Goal: Task Accomplishment & Management: Manage account settings

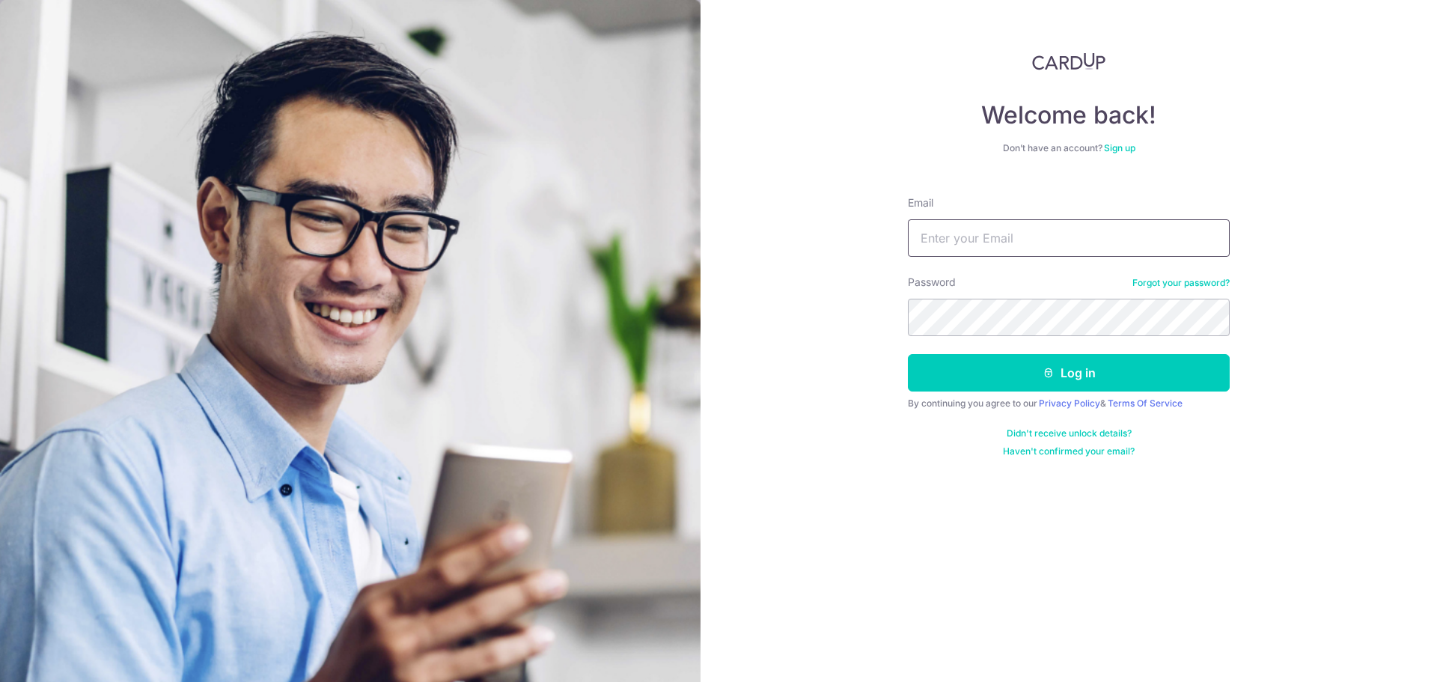
type input "[EMAIL_ADDRESS][DOMAIN_NAME]"
click at [908, 354] on button "Log in" at bounding box center [1069, 372] width 322 height 37
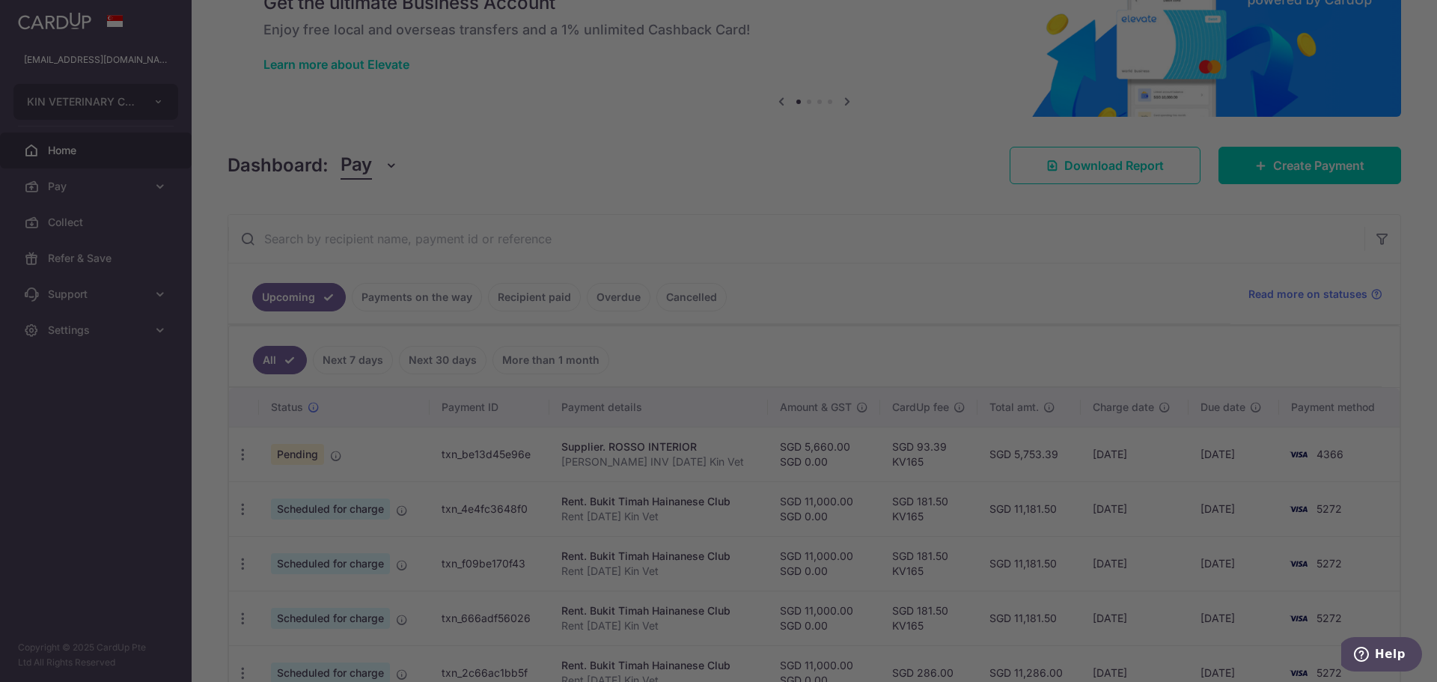
click at [239, 454] on div at bounding box center [725, 344] width 1451 height 688
click at [257, 466] on div at bounding box center [725, 344] width 1451 height 688
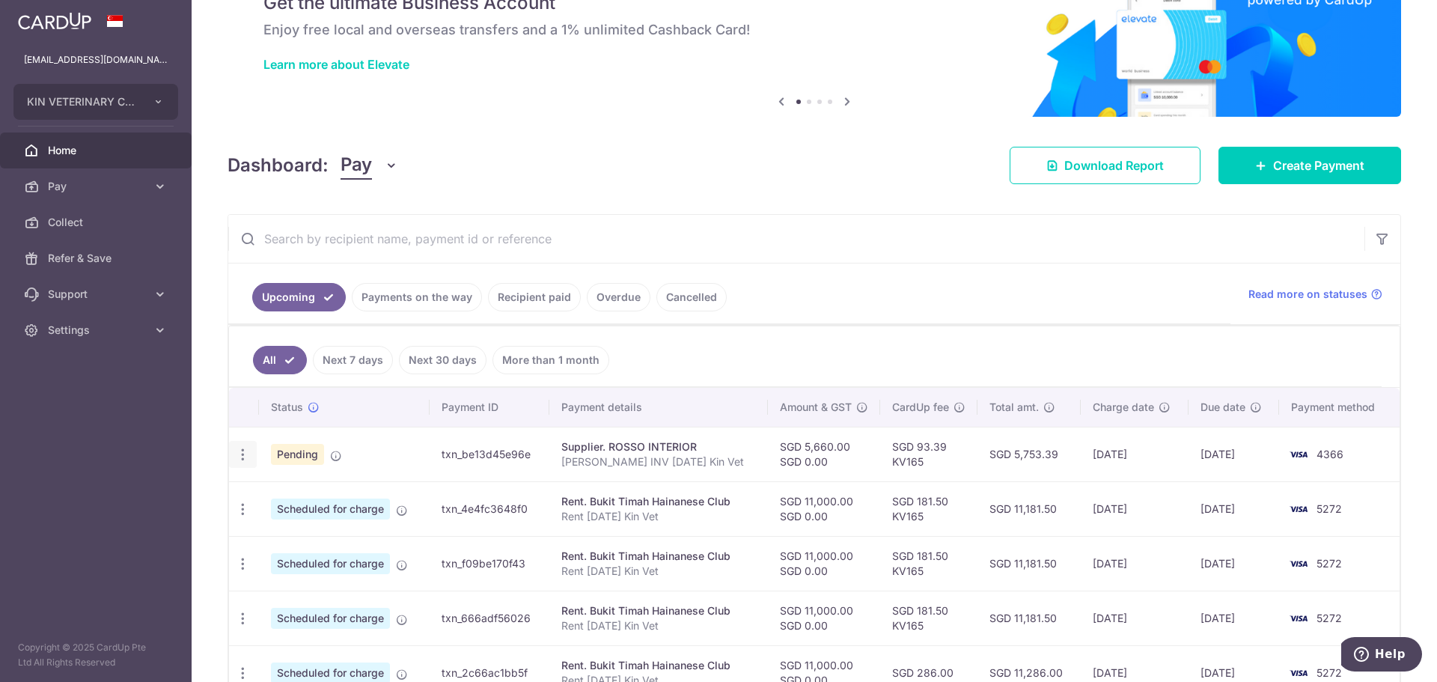
click at [243, 450] on icon "button" at bounding box center [243, 455] width 16 height 16
click at [313, 498] on span "Update payment" at bounding box center [323, 495] width 102 height 18
radio input "true"
type input "5,660.00"
type input "0.00"
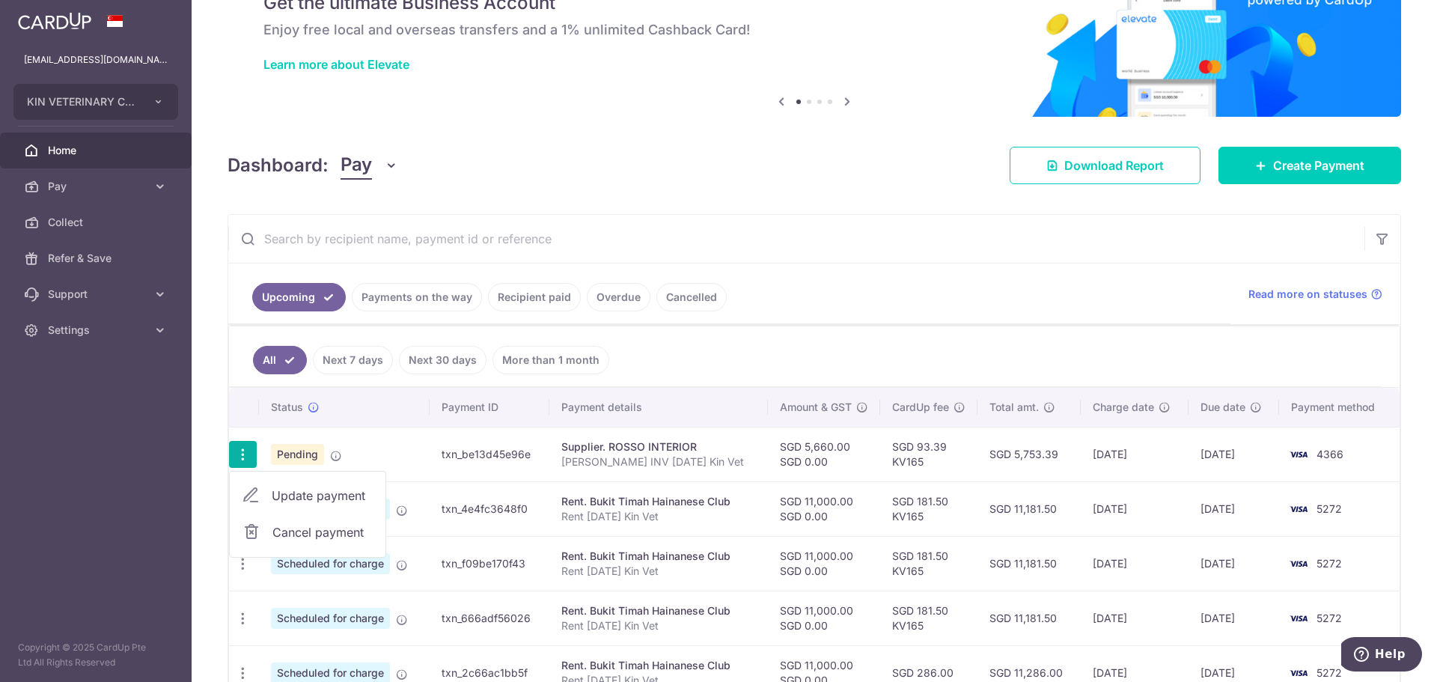
type input "17/09/2025"
type input "[PERSON_NAME] INV [DATE] Kin Vet"
type input "ROSS INV Sep 25"
type input "KV165"
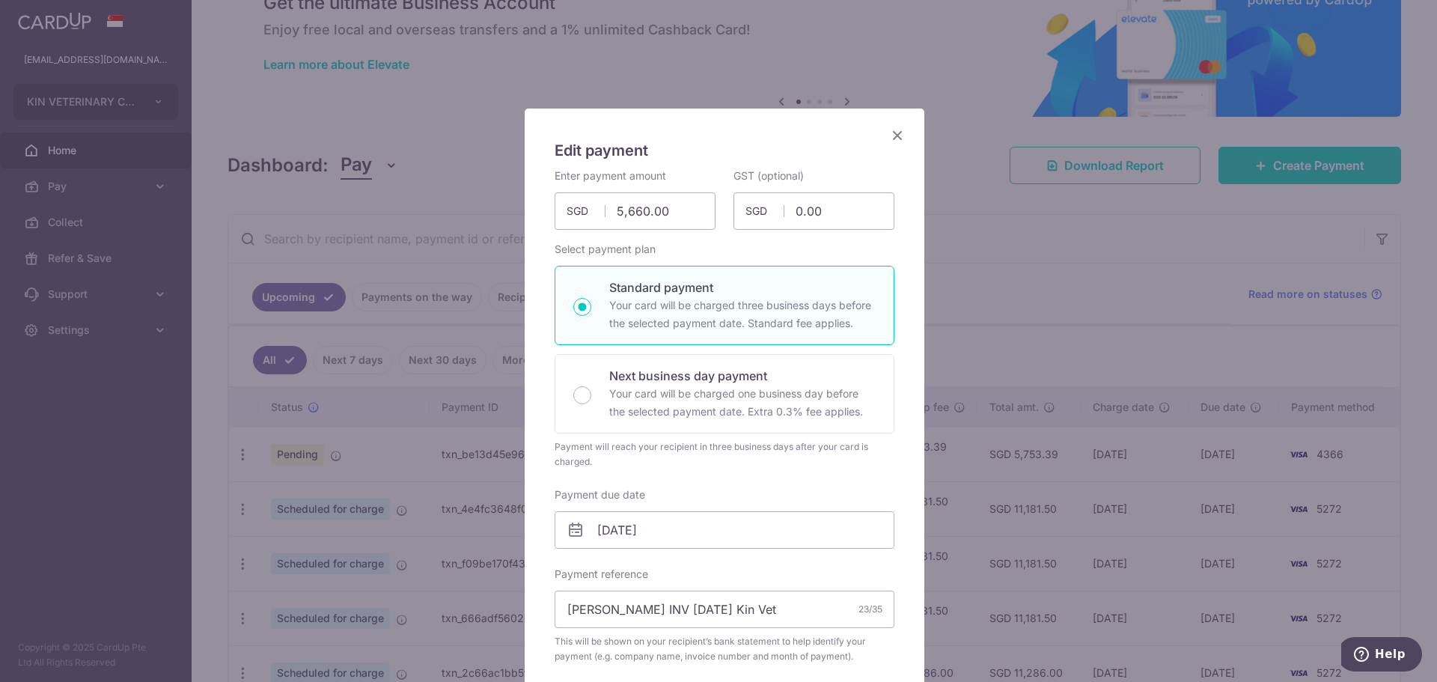
click at [1057, 230] on div "Edit payment By clicking apply, you will make changes to all payments to ROSSO …" at bounding box center [718, 341] width 1437 height 682
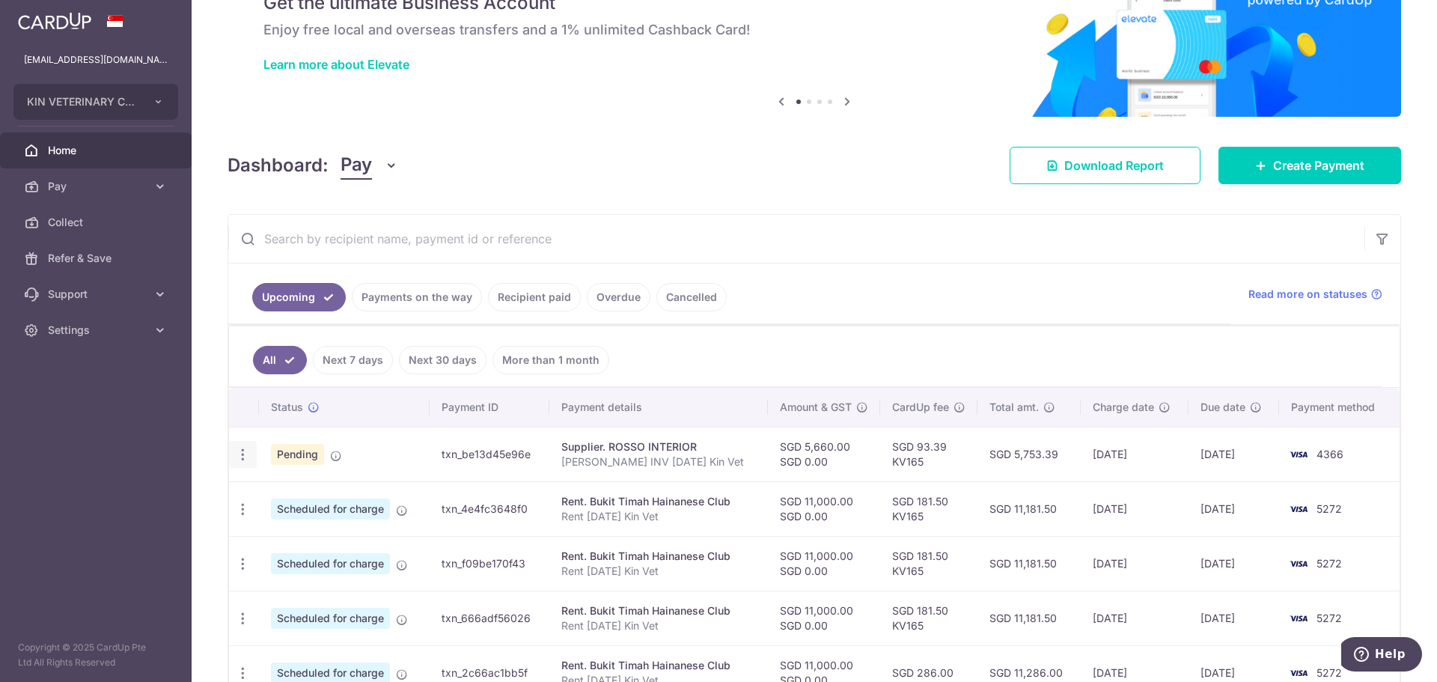
click at [254, 452] on div "Update payment Cancel payment" at bounding box center [243, 455] width 28 height 28
click at [242, 454] on icon "button" at bounding box center [243, 455] width 16 height 16
click at [319, 496] on span "Update payment" at bounding box center [323, 495] width 102 height 18
radio input "true"
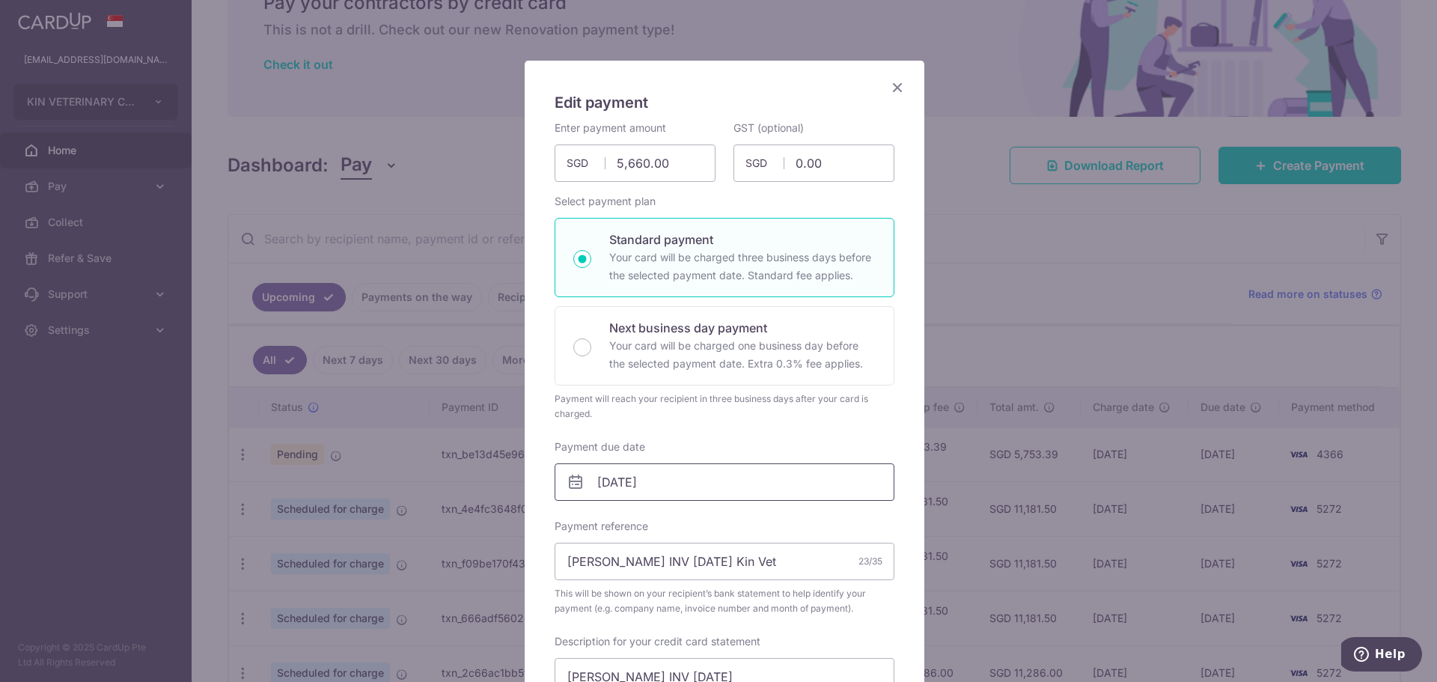
scroll to position [75, 0]
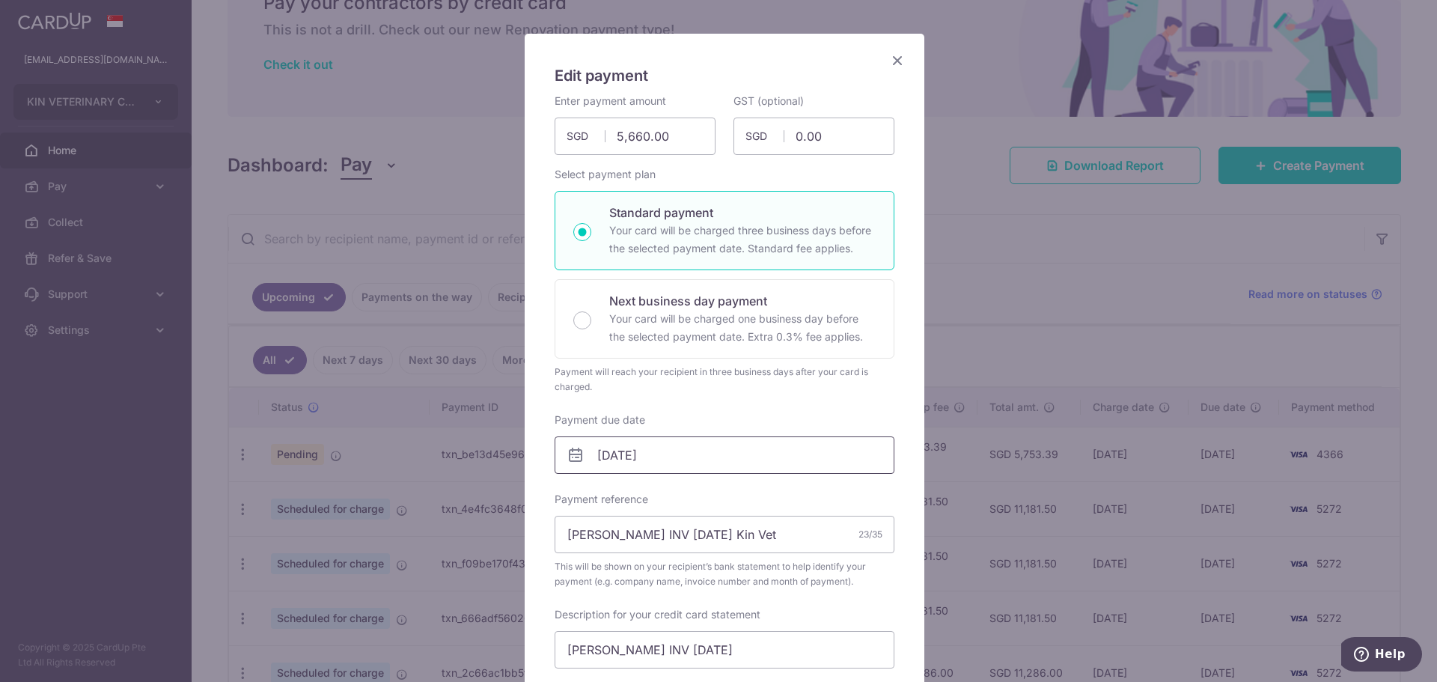
click at [692, 452] on input "17/09/2025" at bounding box center [724, 454] width 340 height 37
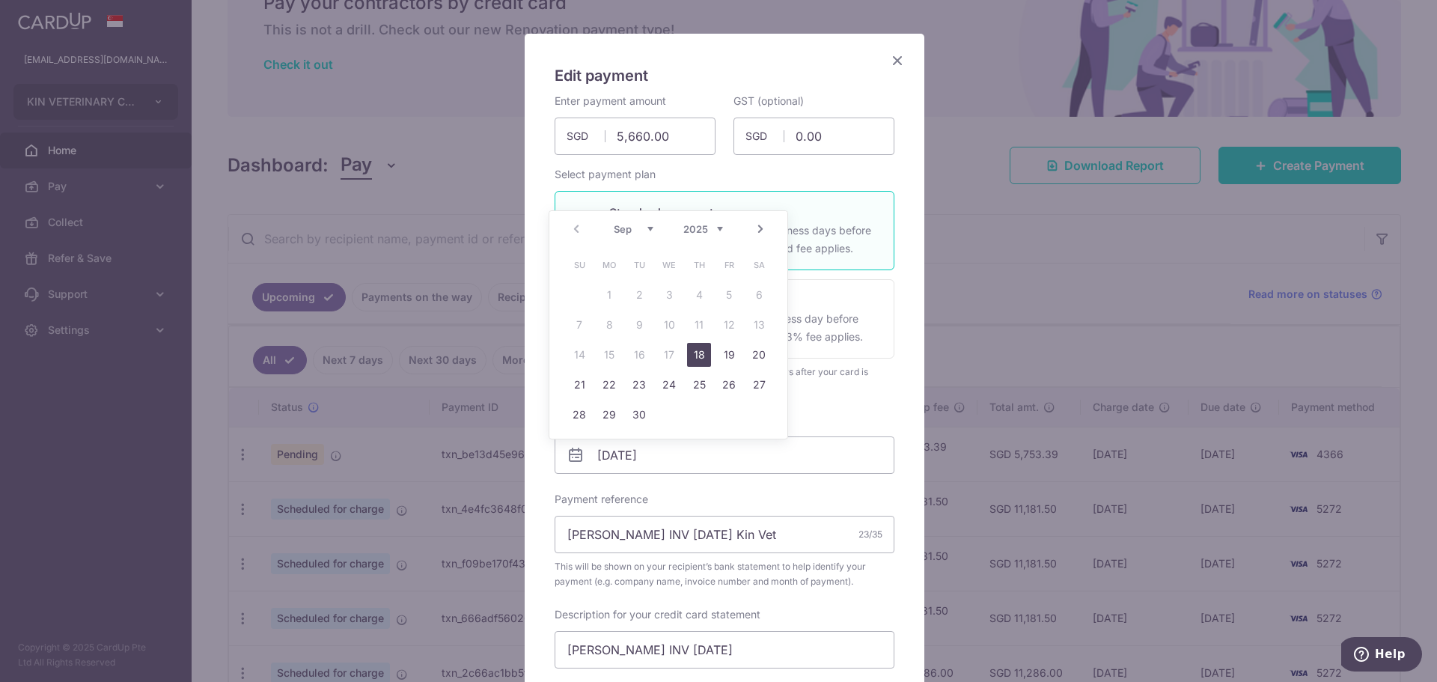
click at [697, 351] on link "18" at bounding box center [699, 355] width 24 height 24
type input "[DATE]"
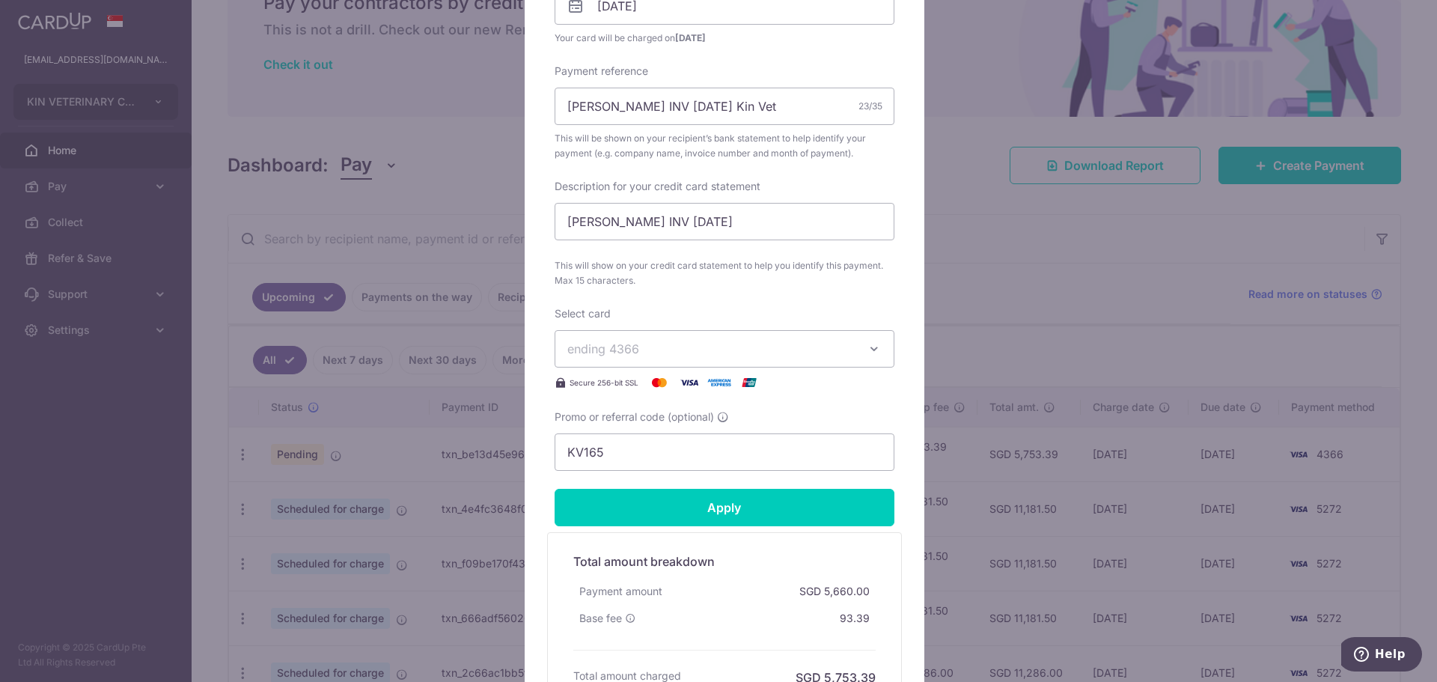
scroll to position [599, 0]
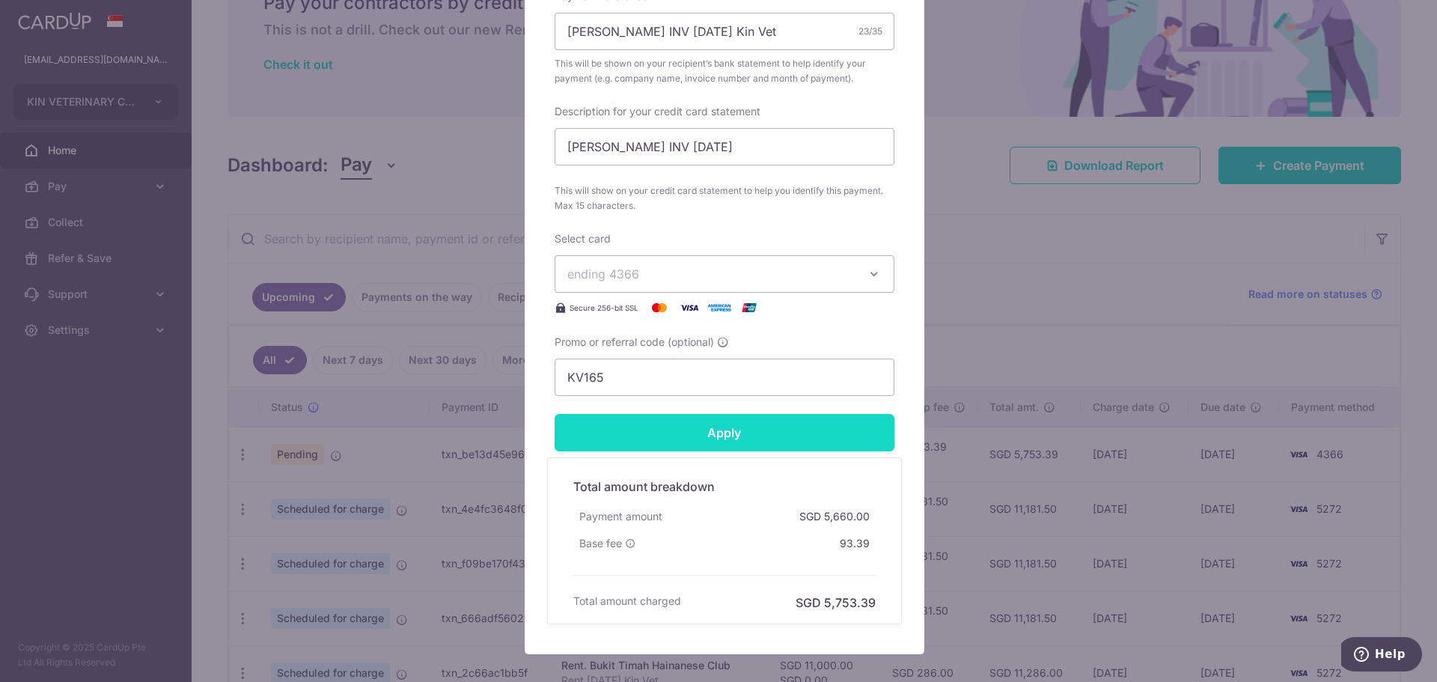
click at [780, 435] on input "Apply" at bounding box center [724, 432] width 340 height 37
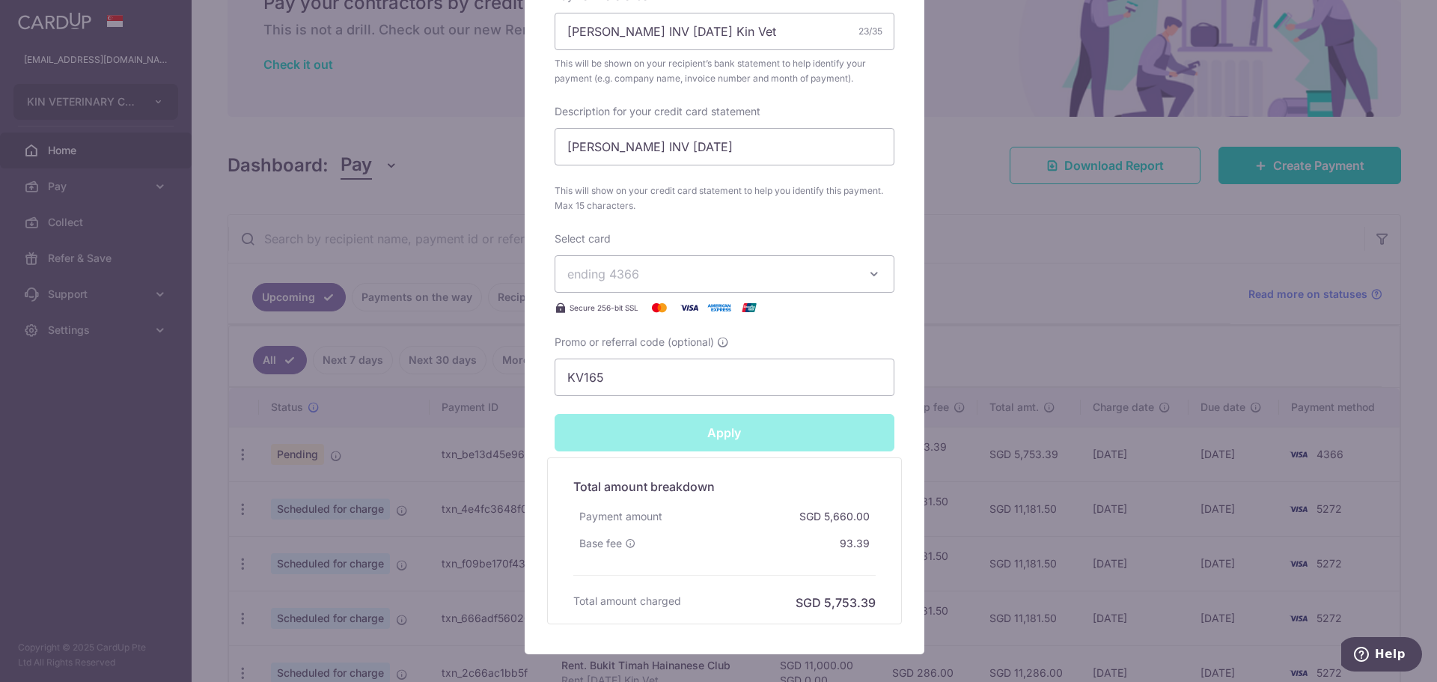
type input "Successfully Applied"
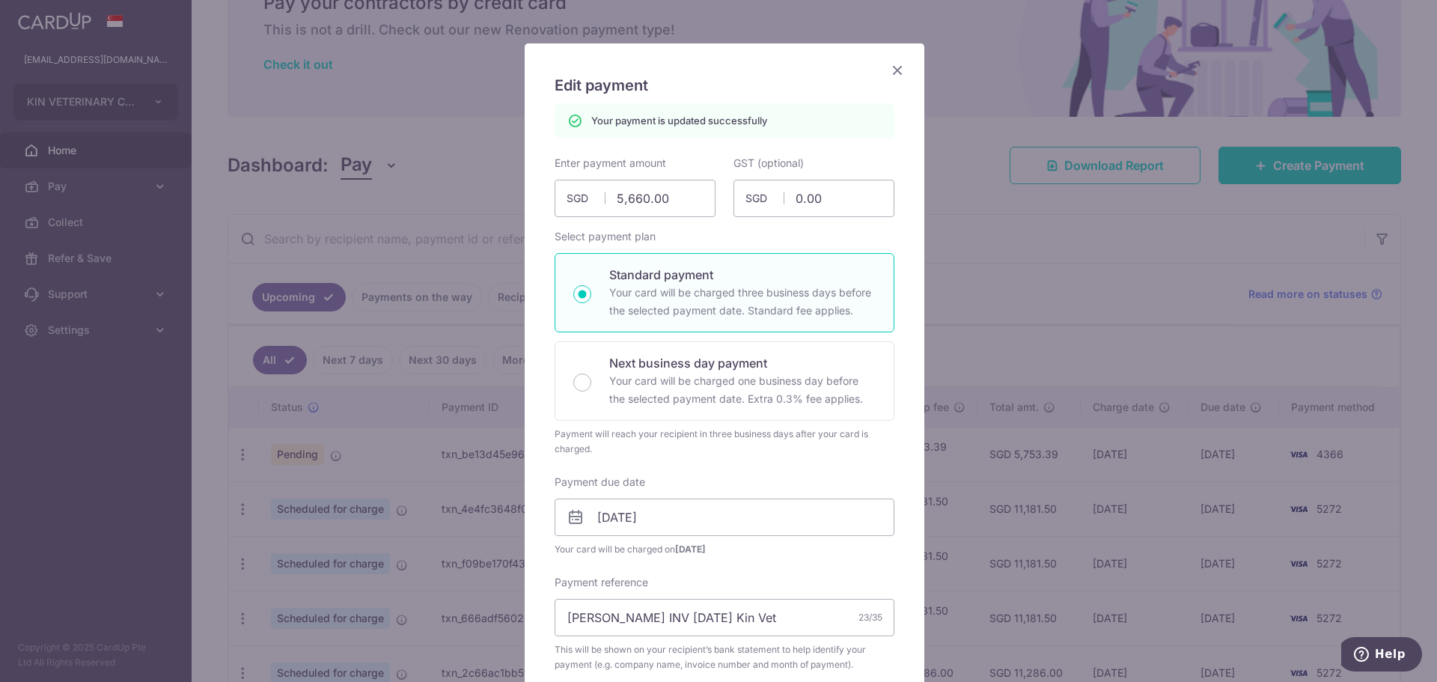
scroll to position [0, 0]
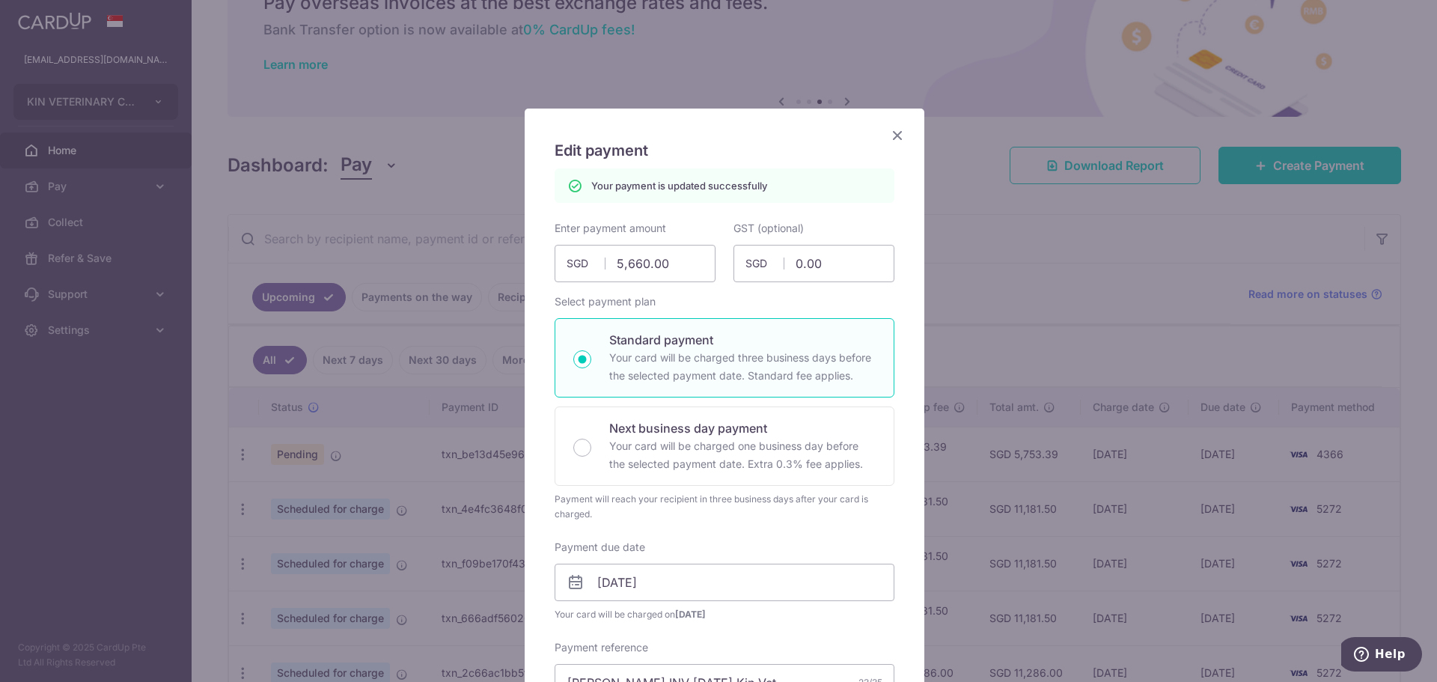
click at [893, 135] on icon "Close" at bounding box center [897, 135] width 18 height 19
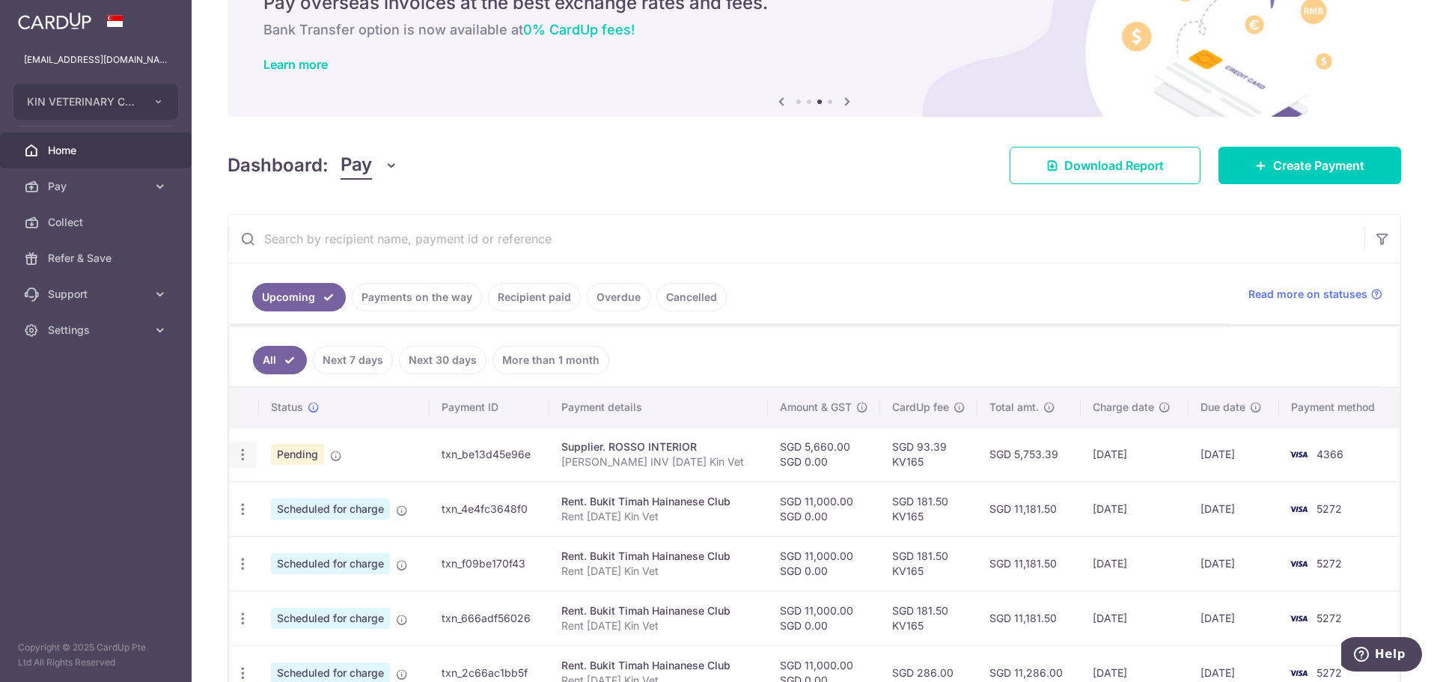
click at [251, 457] on div "Update payment Cancel payment" at bounding box center [243, 455] width 28 height 28
click at [239, 450] on icon "button" at bounding box center [243, 455] width 16 height 16
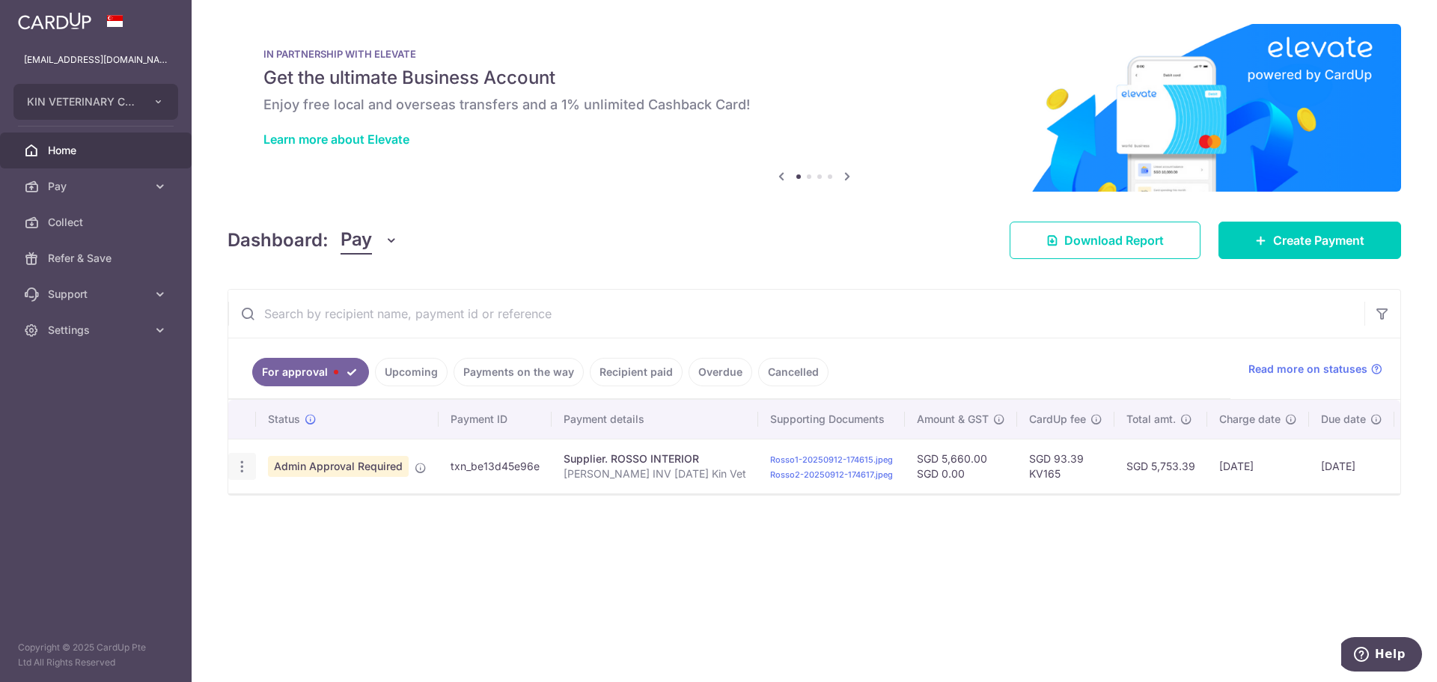
click at [243, 466] on icon "button" at bounding box center [242, 467] width 16 height 16
click at [830, 605] on div "× Pause Schedule Pause all future payments in this series Pause just this one p…" at bounding box center [814, 341] width 1245 height 682
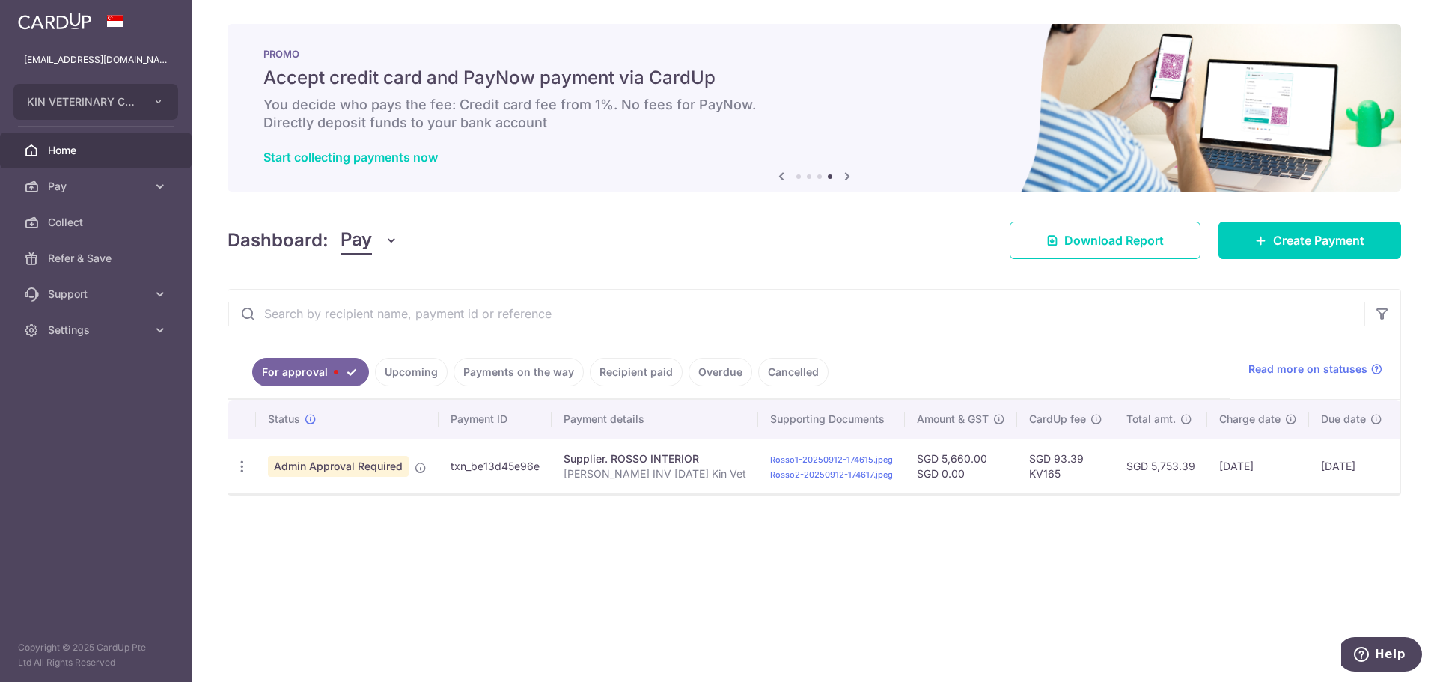
click at [529, 574] on div "× Pause Schedule Pause all future payments in this series Pause just this one p…" at bounding box center [814, 341] width 1245 height 682
click at [148, 148] on link "Home" at bounding box center [96, 150] width 192 height 36
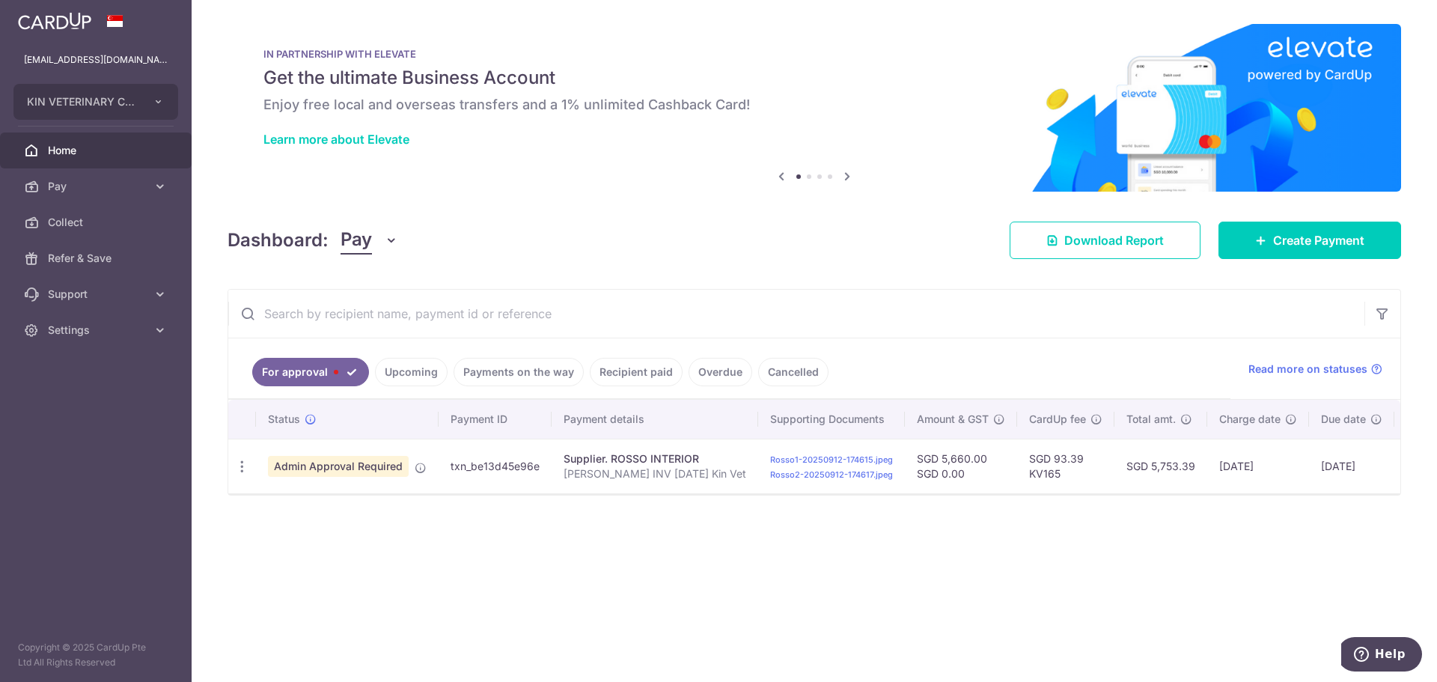
click at [76, 149] on span "Home" at bounding box center [97, 150] width 99 height 15
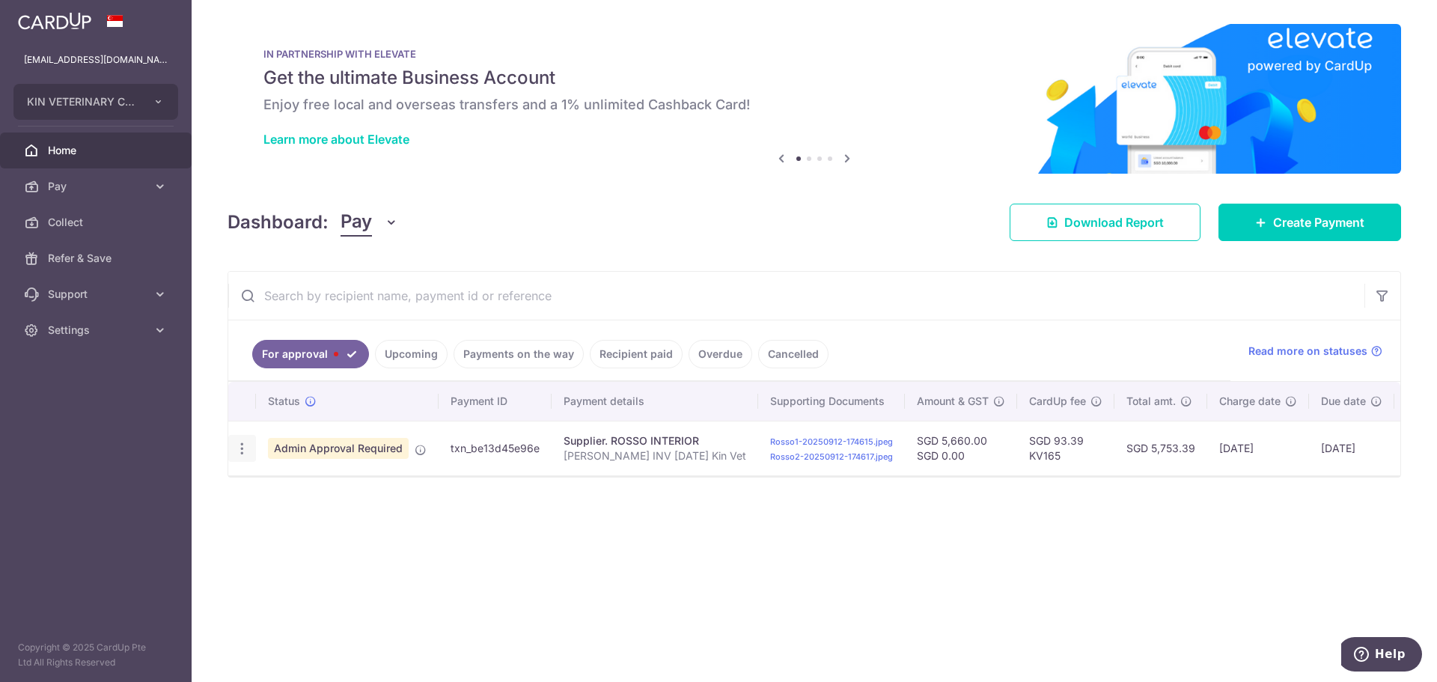
click at [246, 450] on icon "button" at bounding box center [242, 449] width 16 height 16
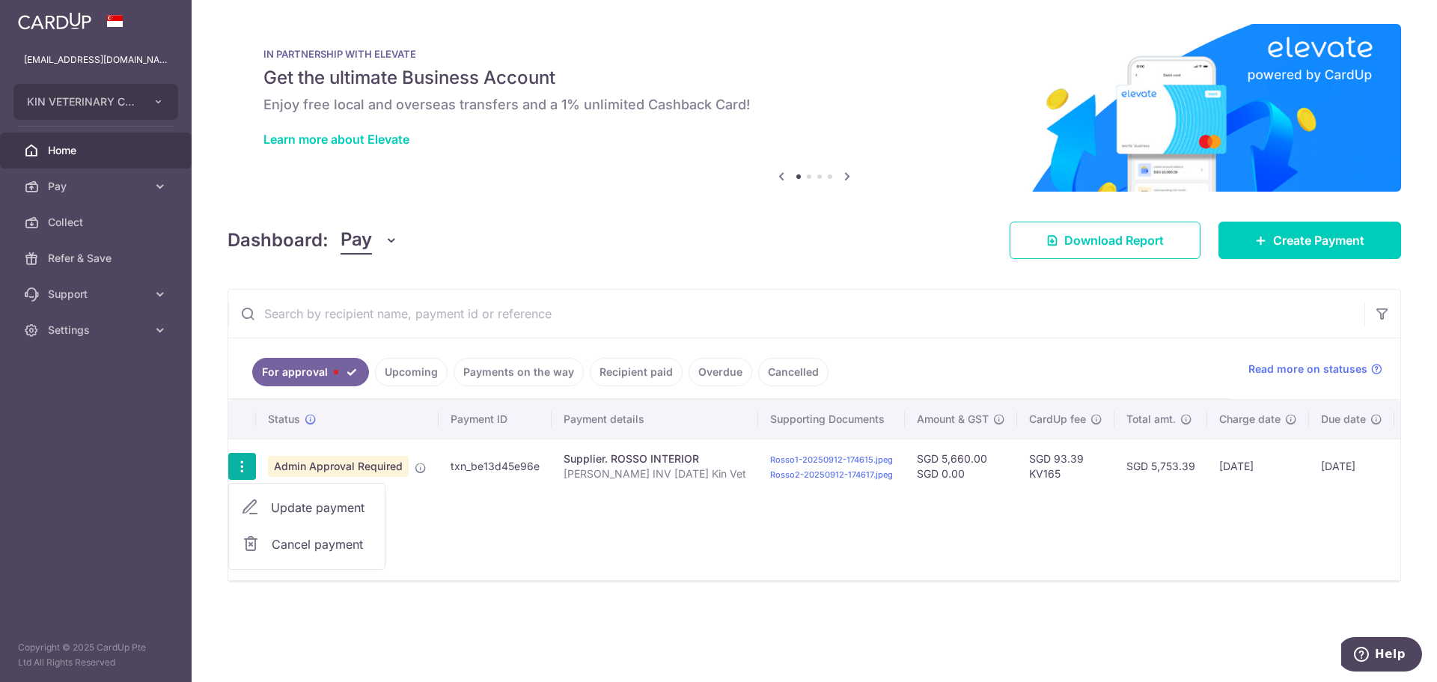
click at [576, 213] on div "× Pause Schedule Pause all future payments in this series Pause just this one p…" at bounding box center [814, 341] width 1245 height 682
click at [236, 470] on icon "button" at bounding box center [242, 467] width 16 height 16
click at [711, 207] on div "× Pause Schedule Pause all future payments in this series Pause just this one p…" at bounding box center [814, 341] width 1245 height 682
